Goal: Transaction & Acquisition: Subscribe to service/newsletter

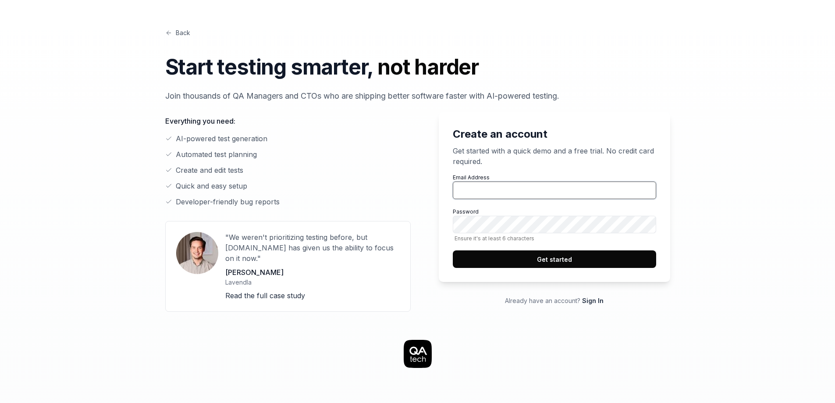
click at [499, 188] on input "Email Address" at bounding box center [554, 190] width 203 height 18
click at [761, 142] on div "Back Start testing smarter, not harder Join thousands of QA Managers and CTOs w…" at bounding box center [417, 385] width 835 height 770
click at [593, 299] on link "Sign In" at bounding box center [592, 300] width 21 height 7
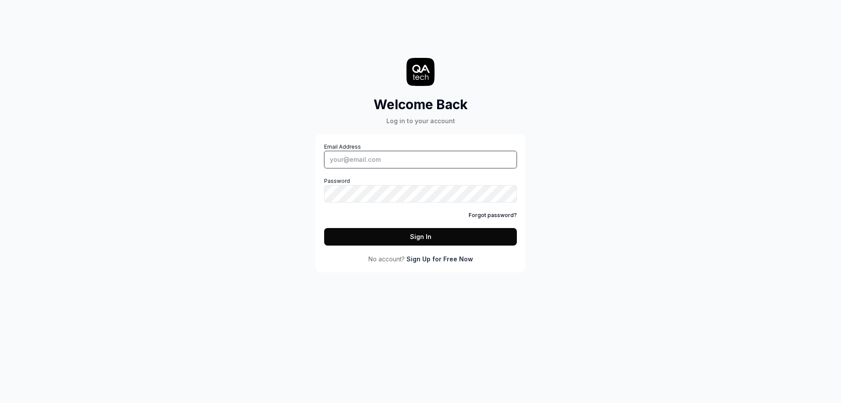
click at [367, 159] on input "Email Address" at bounding box center [420, 160] width 193 height 18
click at [730, 201] on div "Welcome Back Log in to your account Email Address Password Forgot password? Sig…" at bounding box center [420, 201] width 841 height 403
click at [434, 258] on link "Sign Up for Free Now" at bounding box center [440, 258] width 67 height 9
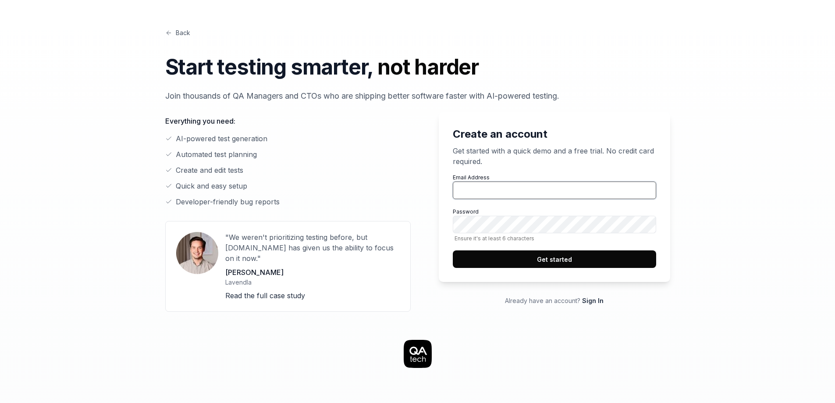
click at [474, 189] on input "Email Address" at bounding box center [554, 190] width 203 height 18
type input "[PERSON_NAME][EMAIL_ADDRESS][PERSON_NAME][DOMAIN_NAME]"
click at [360, 228] on div "Create an account Get started with a quick demo and a free trial. No credit car…" at bounding box center [417, 207] width 505 height 210
click at [453, 250] on button "Get started" at bounding box center [554, 259] width 203 height 18
